Goal: Check status

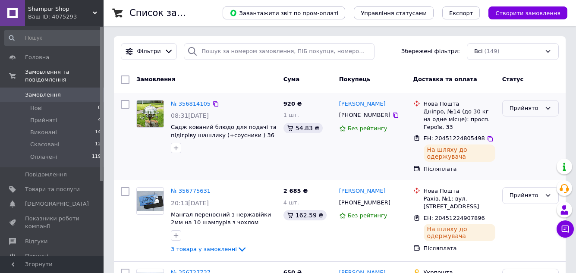
click at [544, 108] on div "Прийнято" at bounding box center [530, 108] width 57 height 17
click at [532, 128] on li "Виконано" at bounding box center [531, 126] width 56 height 16
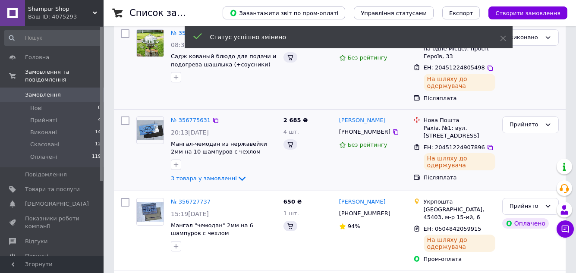
scroll to position [86, 0]
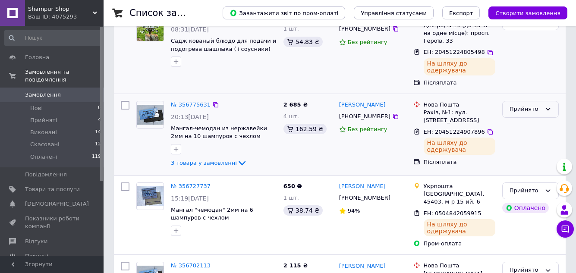
click at [548, 107] on icon at bounding box center [548, 109] width 7 height 7
click at [520, 128] on li "Виконано" at bounding box center [531, 128] width 56 height 16
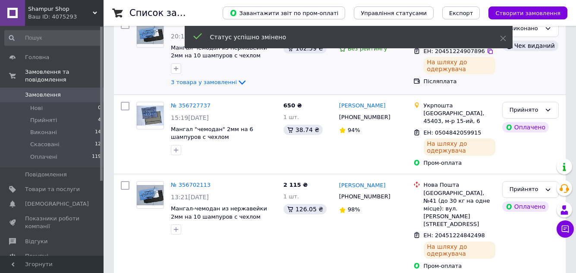
scroll to position [173, 0]
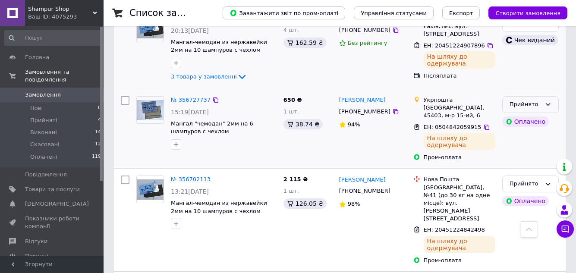
click at [549, 103] on icon at bounding box center [548, 104] width 7 height 7
click at [527, 125] on li "Виконано" at bounding box center [531, 123] width 56 height 16
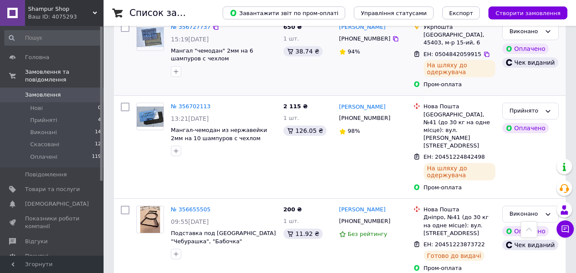
scroll to position [259, 0]
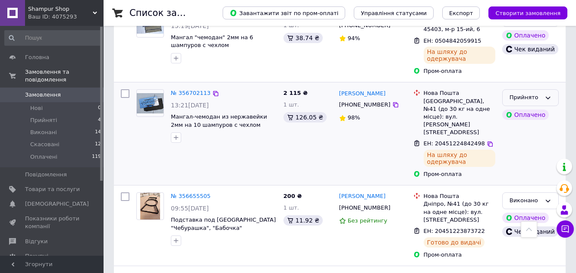
click at [549, 97] on icon at bounding box center [548, 98] width 5 height 3
click at [522, 115] on li "Виконано" at bounding box center [531, 116] width 56 height 16
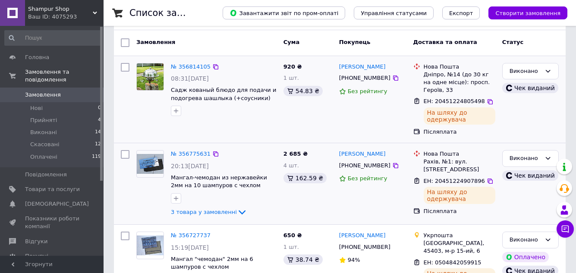
scroll to position [0, 0]
